Goal: Task Accomplishment & Management: Manage account settings

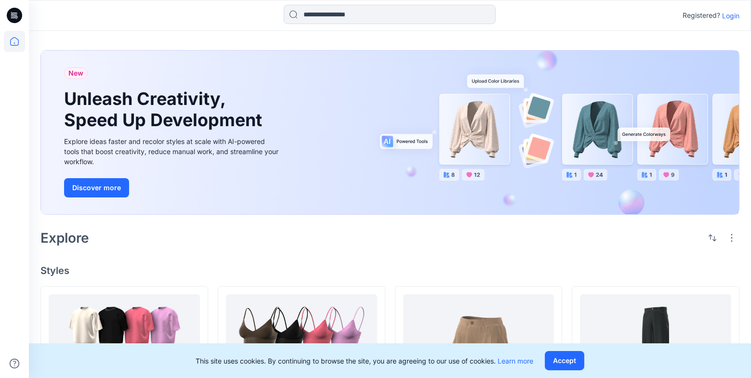
click at [734, 16] on p "Login" at bounding box center [730, 16] width 17 height 10
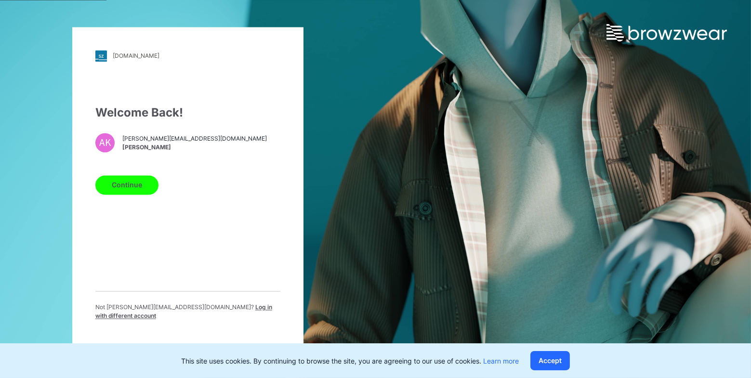
click at [134, 187] on button "Continue" at bounding box center [126, 184] width 63 height 19
click at [141, 192] on button "Continue" at bounding box center [126, 184] width 63 height 19
click at [136, 190] on button "Continue" at bounding box center [126, 184] width 63 height 19
click at [493, 204] on div "up-demo.stylezone.com Loading... Welcome Back! AK anna.kudinova@browzwear.com A…" at bounding box center [375, 189] width 751 height 378
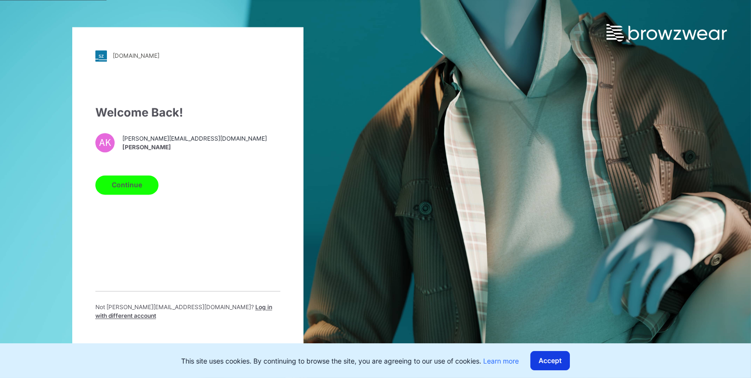
click at [551, 367] on button "Accept" at bounding box center [549, 360] width 39 height 19
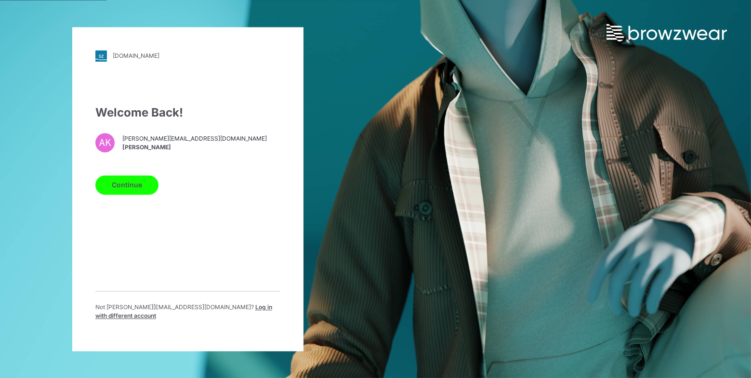
click at [143, 193] on button "Continue" at bounding box center [126, 184] width 63 height 19
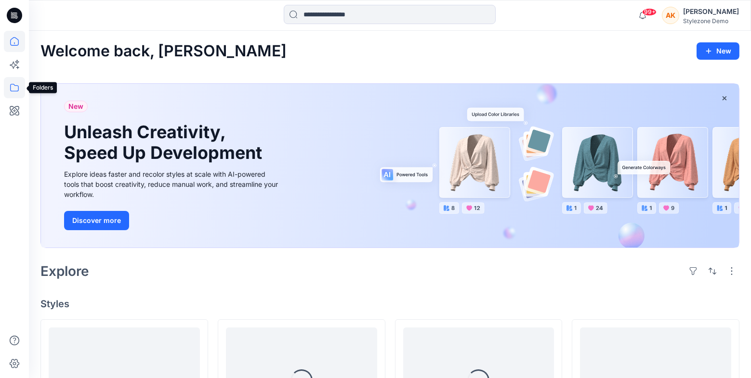
click at [15, 92] on icon at bounding box center [14, 87] width 21 height 21
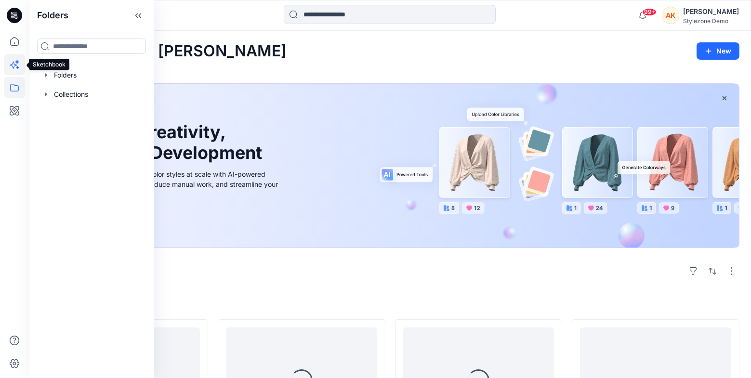
click at [18, 61] on icon at bounding box center [14, 64] width 21 height 21
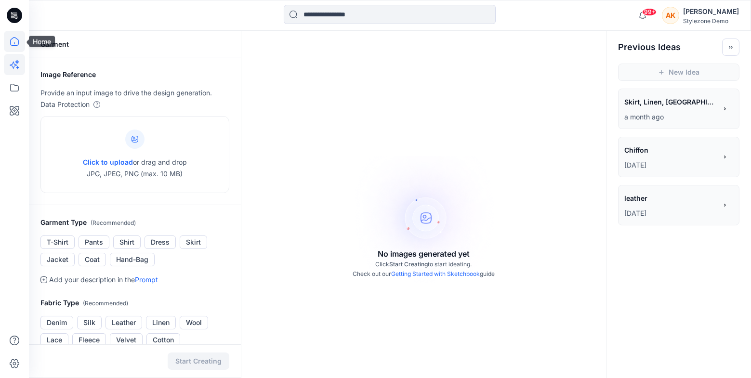
click at [19, 51] on icon at bounding box center [14, 41] width 21 height 21
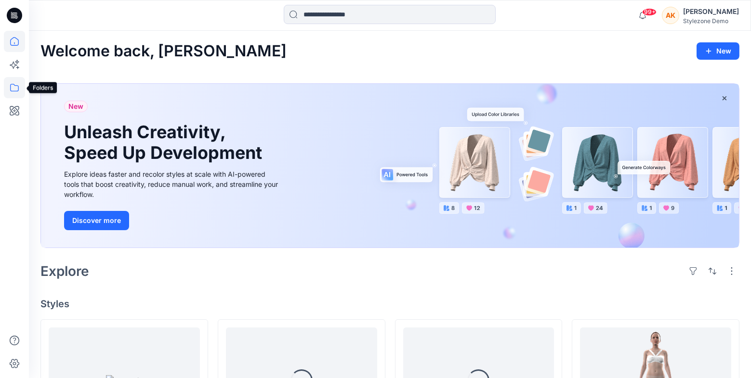
click at [20, 90] on icon at bounding box center [14, 87] width 21 height 21
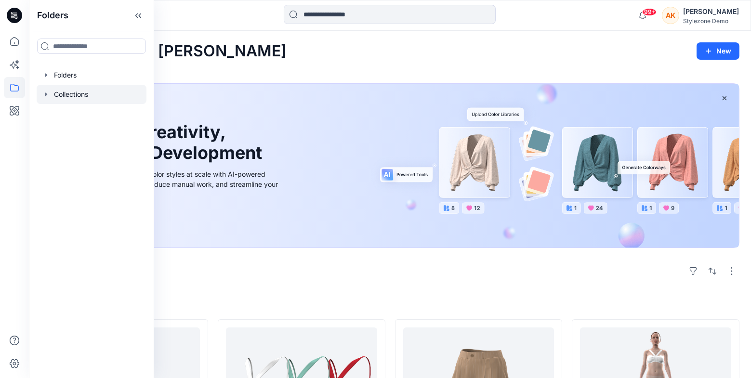
click at [43, 95] on icon "button" at bounding box center [46, 95] width 8 height 8
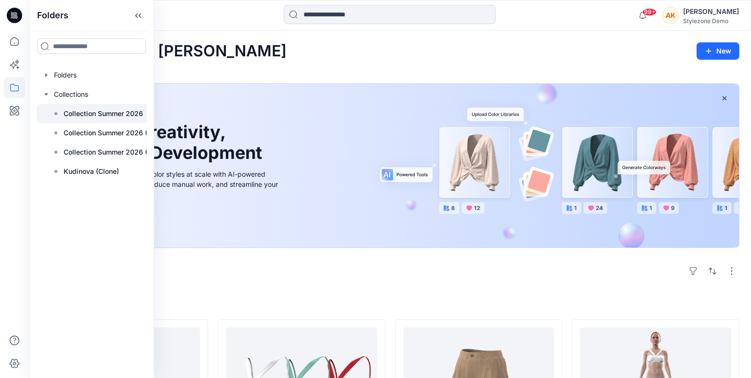
click at [78, 112] on p "Collection Summer 2026" at bounding box center [103, 114] width 79 height 12
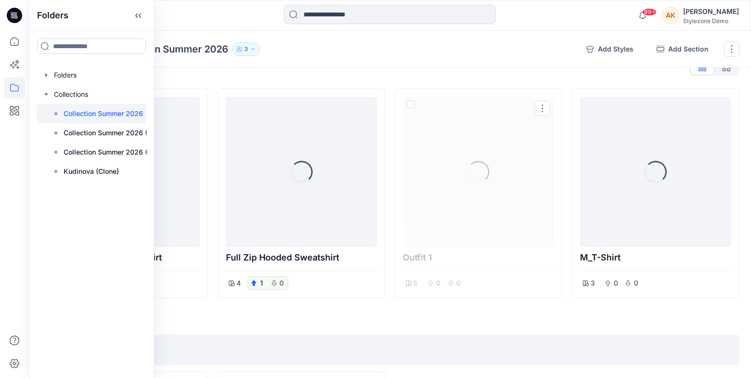
scroll to position [23, 0]
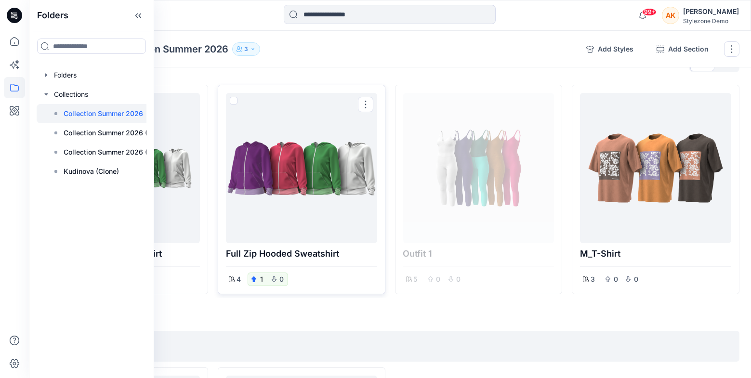
click at [334, 260] on p "Full Zip Hooded Sweatshirt" at bounding box center [301, 253] width 151 height 13
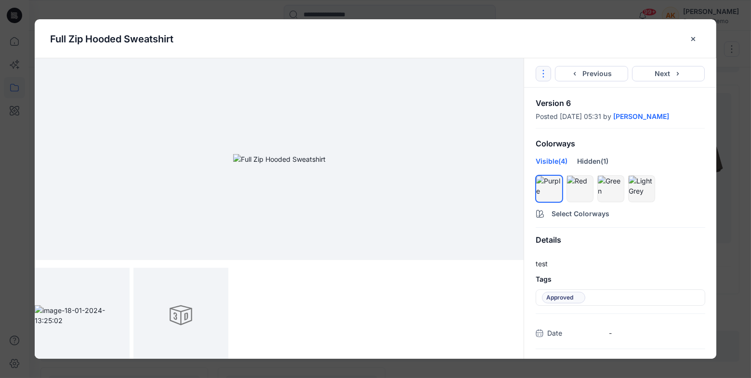
click at [545, 73] on icon "Options" at bounding box center [543, 74] width 8 height 8
click at [489, 235] on div at bounding box center [279, 159] width 489 height 202
click at [693, 40] on icon "close-btn" at bounding box center [693, 39] width 8 height 8
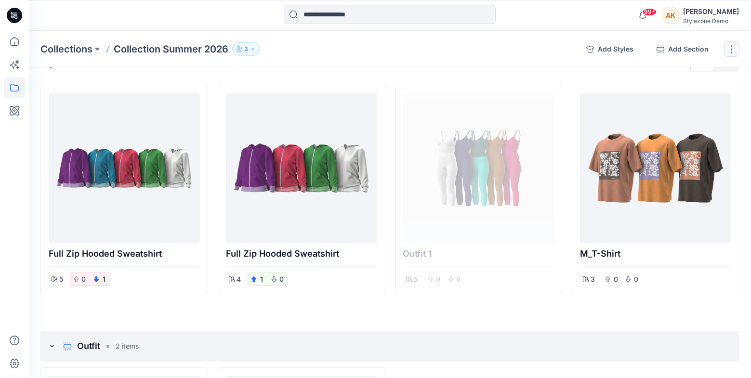
click at [735, 48] on button "button" at bounding box center [731, 48] width 15 height 15
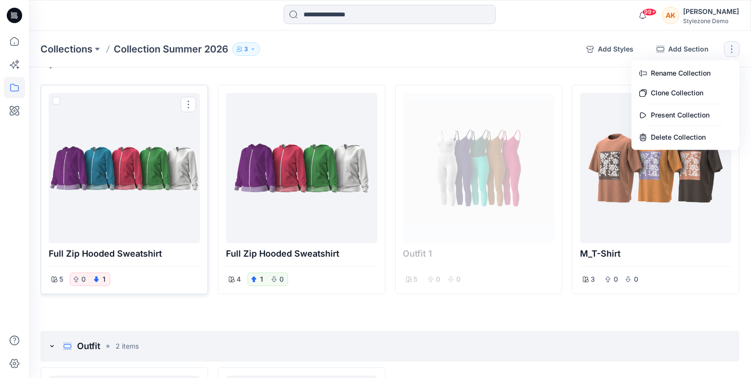
click at [178, 188] on div at bounding box center [123, 168] width 143 height 142
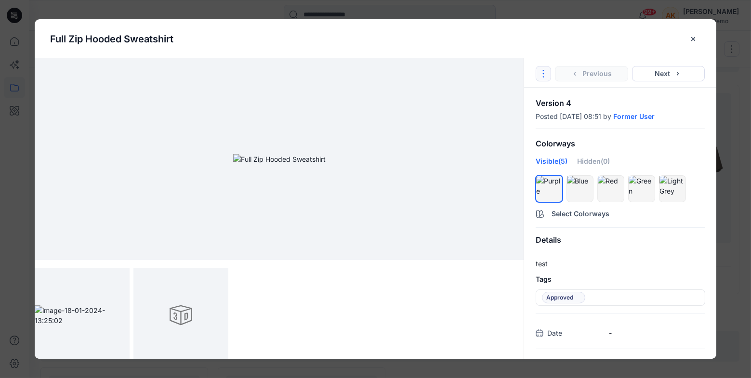
click at [544, 75] on icon "Options" at bounding box center [543, 74] width 8 height 8
click at [544, 74] on icon "Options" at bounding box center [543, 74] width 8 height 8
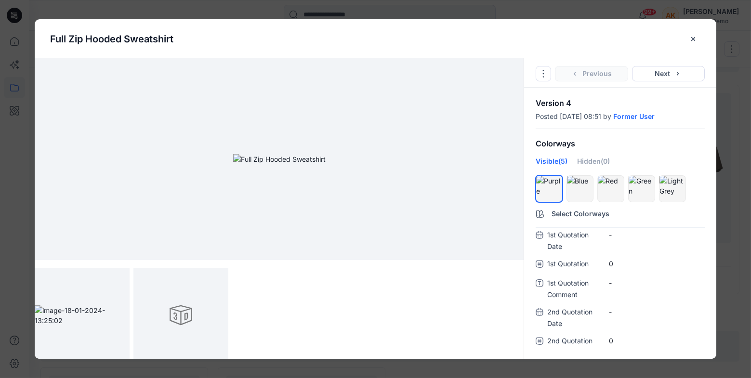
click at [325, 164] on img at bounding box center [279, 159] width 92 height 10
click at [439, 292] on div at bounding box center [279, 315] width 489 height 95
click at [125, 312] on div at bounding box center [82, 315] width 95 height 95
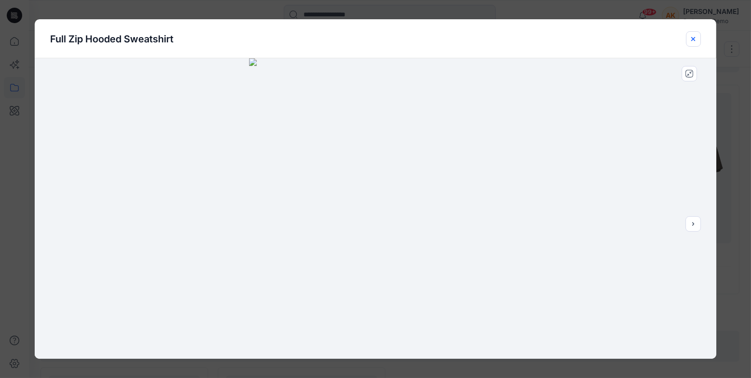
click at [693, 35] on icon "close-btn" at bounding box center [693, 39] width 8 height 8
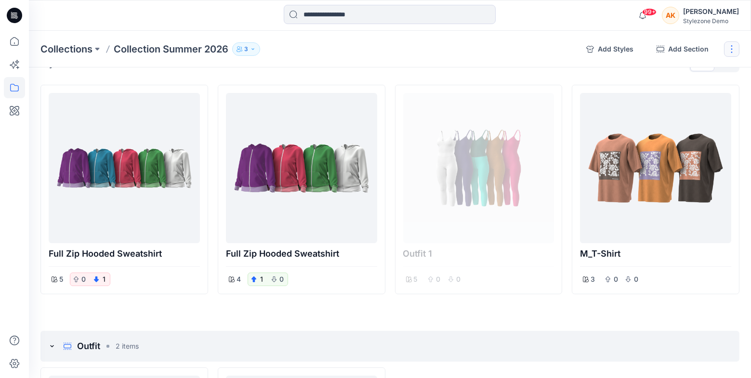
click at [726, 47] on button "button" at bounding box center [731, 48] width 15 height 15
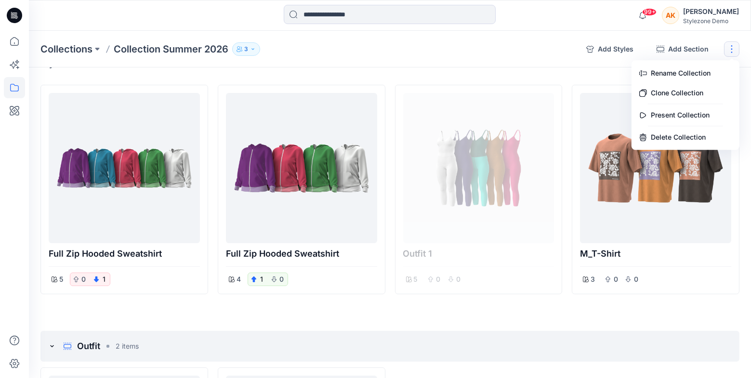
click at [253, 49] on icon "button" at bounding box center [252, 48] width 2 height 1
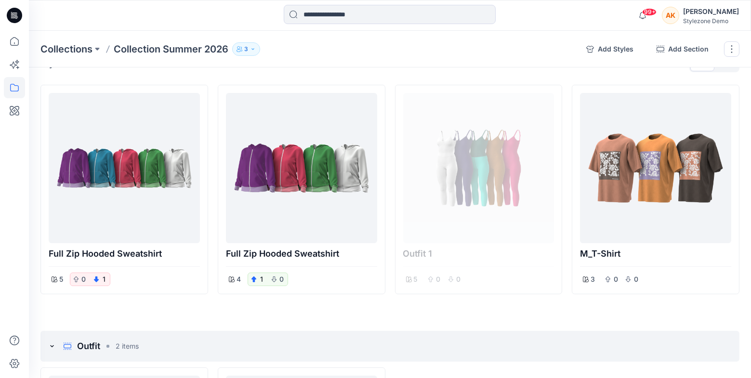
click at [429, 62] on div "Collections Collection Summer 2026 3 Collection Summer 2026 3 Internal 3 Extern…" at bounding box center [390, 49] width 722 height 37
click at [16, 92] on icon at bounding box center [14, 87] width 21 height 21
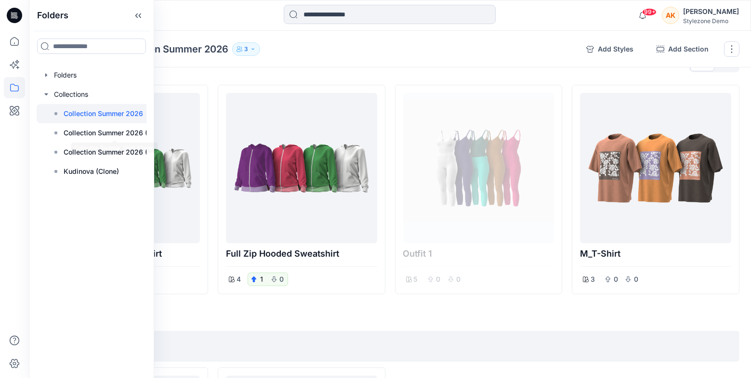
click at [94, 119] on p "Collection Summer 2026" at bounding box center [103, 114] width 79 height 12
click at [716, 19] on div "Stylezone Demo" at bounding box center [711, 20] width 56 height 7
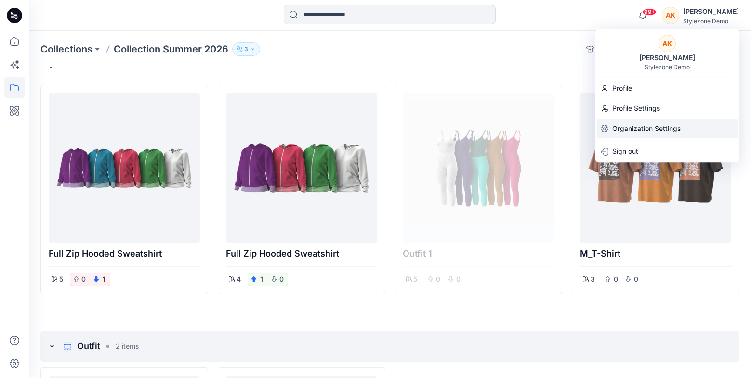
click at [641, 127] on p "Organization Settings" at bounding box center [646, 128] width 68 height 18
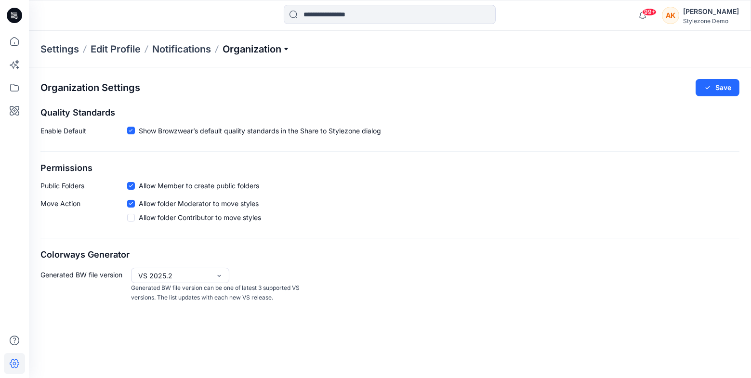
click at [248, 50] on p "Organization" at bounding box center [255, 48] width 67 height 13
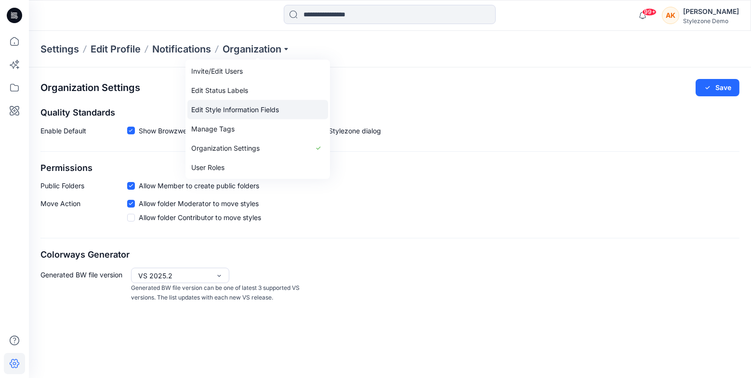
click at [256, 112] on link "Edit Style Information Fields" at bounding box center [257, 109] width 141 height 19
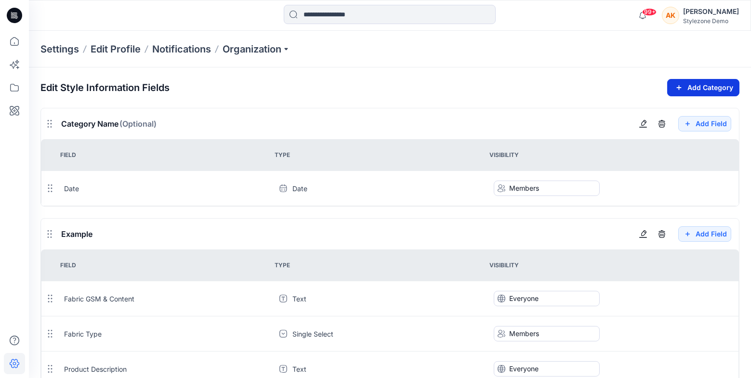
click at [686, 85] on button "Add Category" at bounding box center [703, 87] width 72 height 17
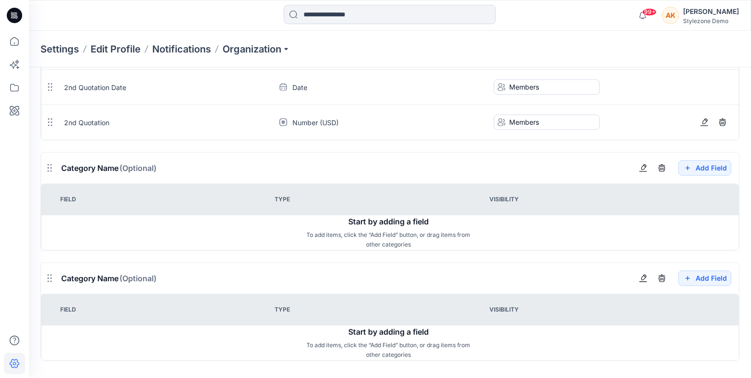
scroll to position [1821, 0]
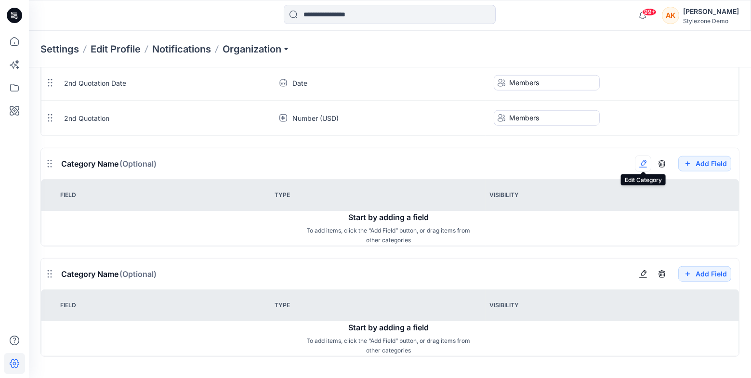
click at [644, 167] on button "button" at bounding box center [643, 163] width 16 height 16
click at [692, 162] on icon "button" at bounding box center [687, 164] width 10 height 12
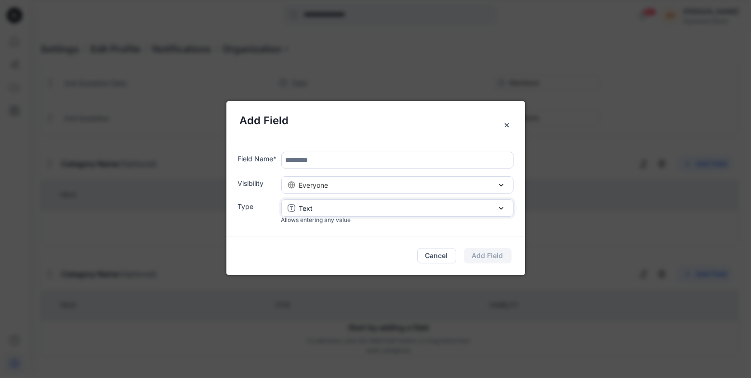
click at [406, 212] on div "Text" at bounding box center [397, 208] width 220 height 10
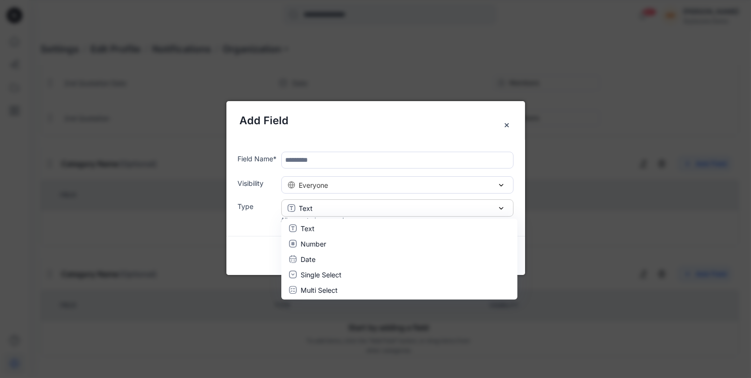
click at [261, 242] on div "Cancel Add Field" at bounding box center [375, 255] width 298 height 39
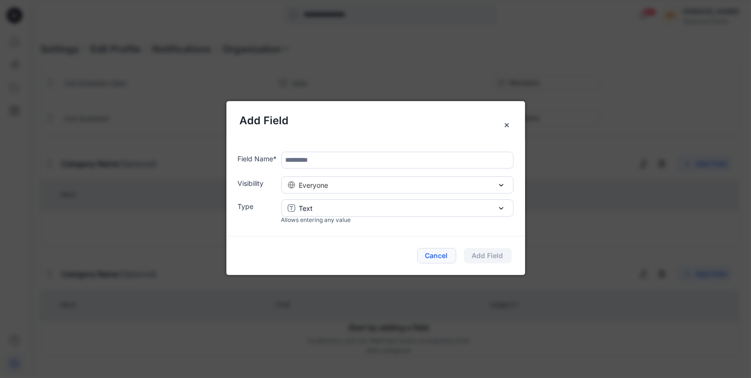
click at [429, 254] on button "Cancel" at bounding box center [436, 255] width 39 height 15
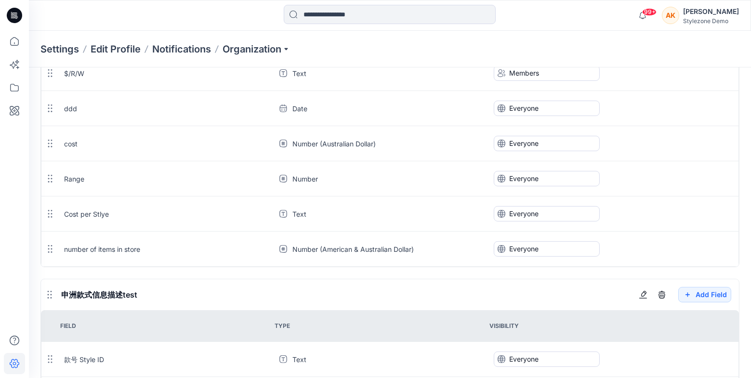
scroll to position [437, 0]
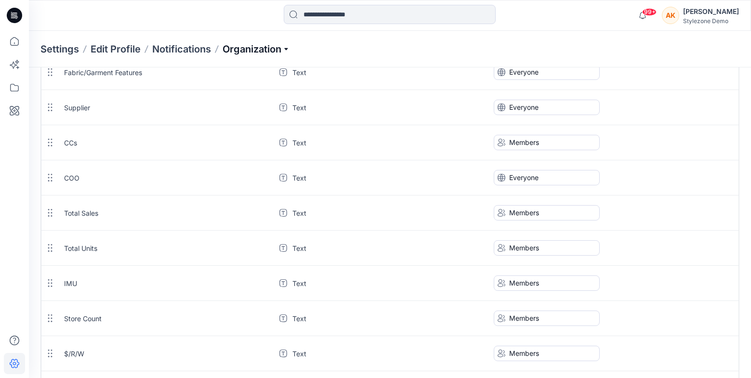
click at [289, 54] on p "Organization" at bounding box center [255, 48] width 67 height 13
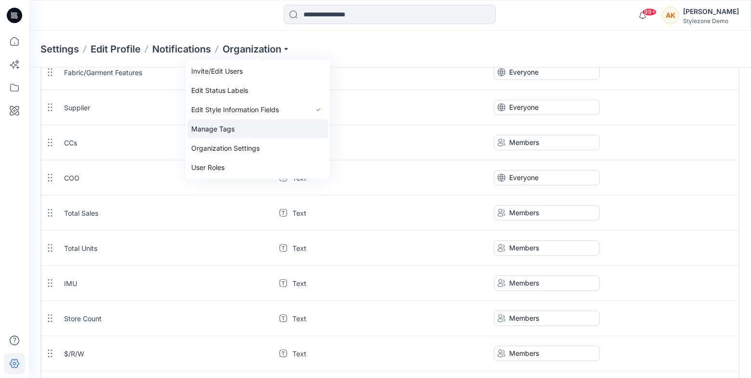
click at [276, 131] on link "Manage Tags" at bounding box center [257, 128] width 141 height 19
